Goal: Submit feedback/report problem

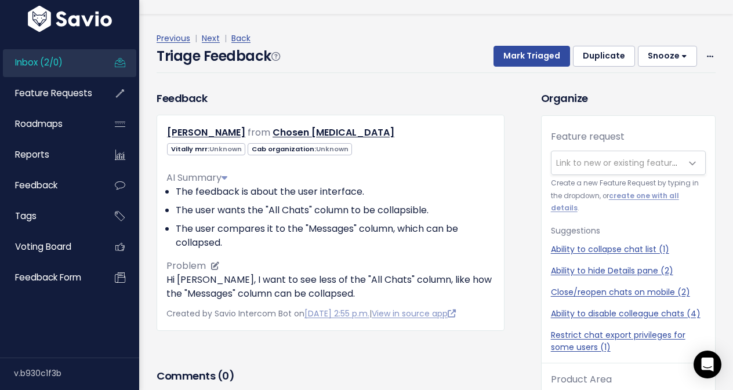
scroll to position [24, 0]
click at [215, 262] on icon at bounding box center [215, 266] width 8 height 8
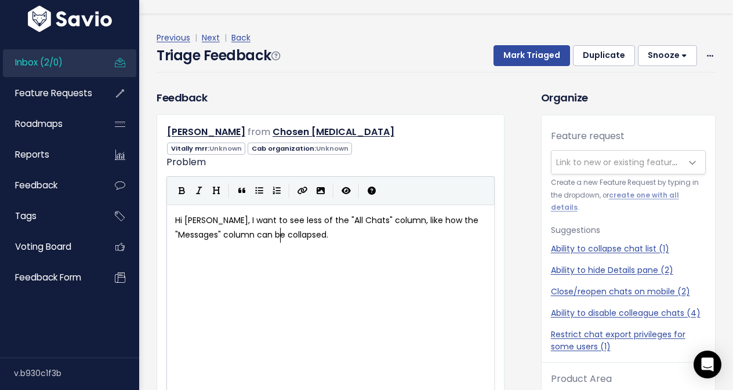
scroll to position [2, 0]
click at [230, 236] on span "Hi Hailey, I want to see less of the "All Chats" column, like how the "Messages…" at bounding box center [328, 228] width 306 height 26
type textarea "Hi Hailey, I want to see less of the "All Chats" column, like how the "Messages…"
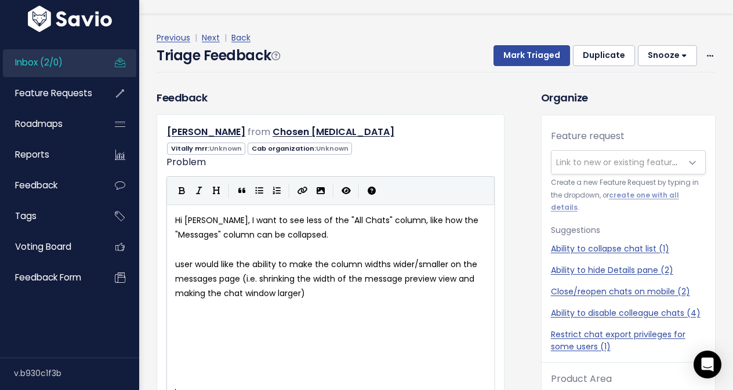
scroll to position [0, 0]
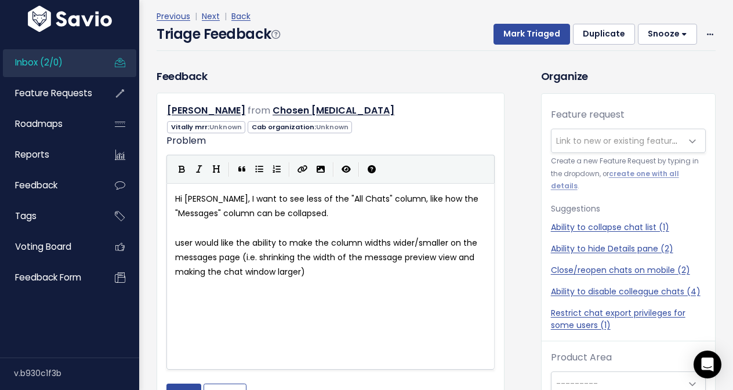
click at [259, 343] on div "​ x Hi Hailey, I want to see less of the "All Chats" column, like how the "Mess…" at bounding box center [345, 291] width 345 height 203
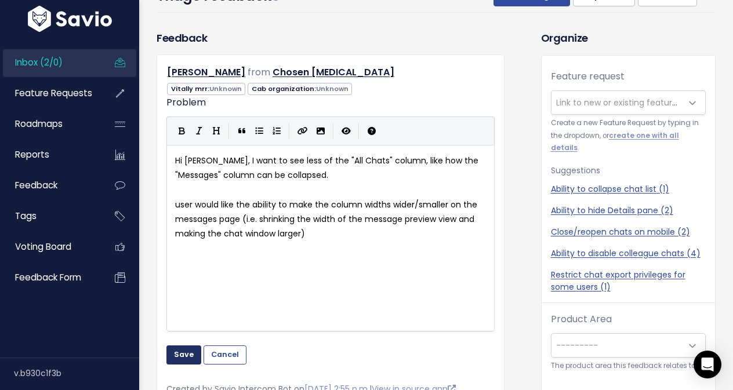
click at [186, 353] on button "Save" at bounding box center [184, 355] width 35 height 19
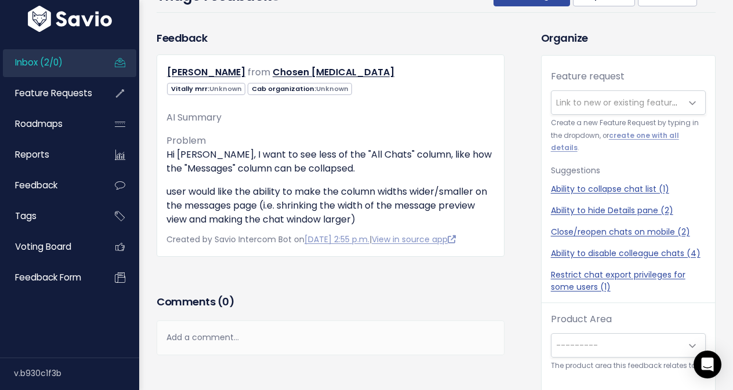
scroll to position [84, 0]
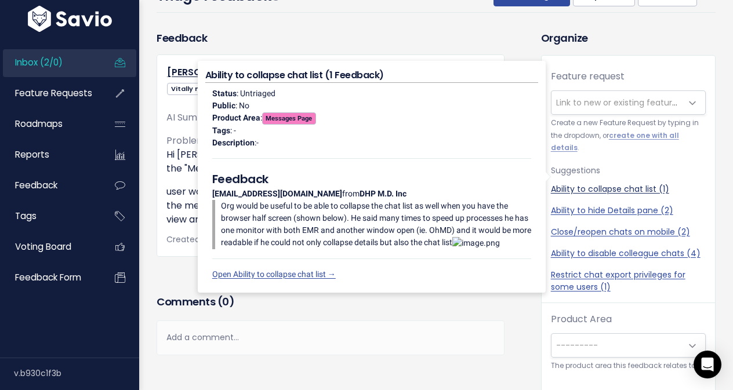
click at [631, 183] on link "Ability to collapse chat list (1)" at bounding box center [628, 189] width 155 height 12
select select "48070"
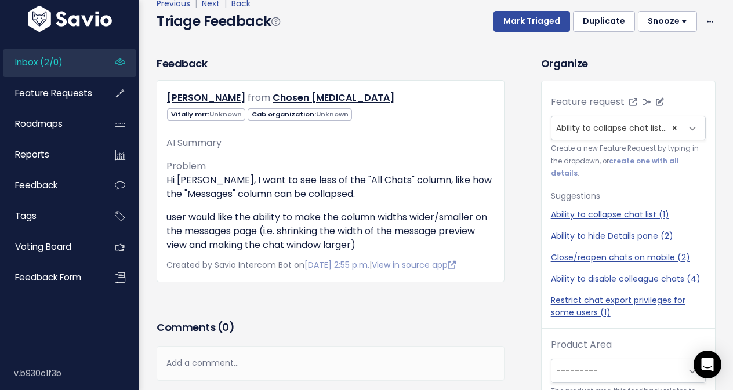
scroll to position [54, 0]
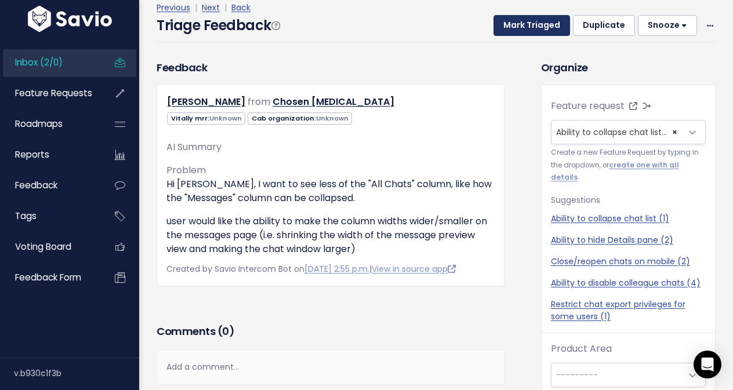
click at [540, 31] on button "Mark Triaged" at bounding box center [532, 25] width 77 height 21
